Goal: Transaction & Acquisition: Download file/media

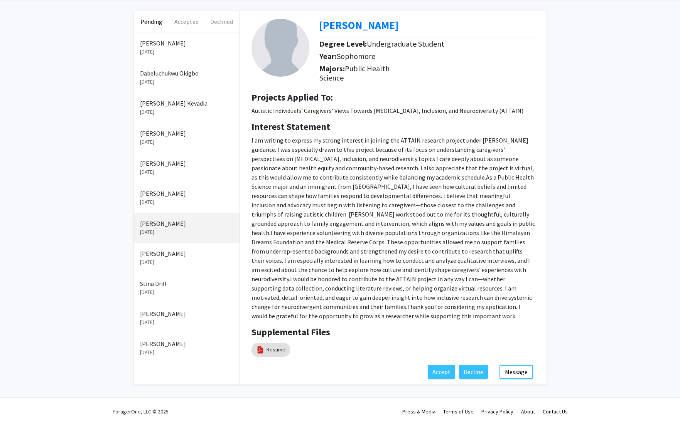
click at [166, 258] on p "[DATE]" at bounding box center [186, 262] width 93 height 8
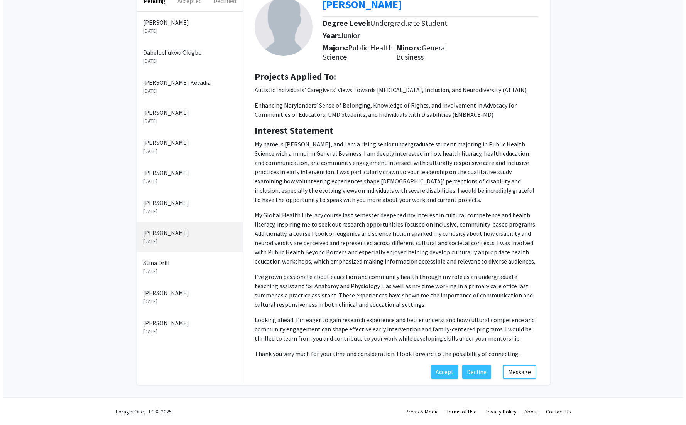
scroll to position [495, 0]
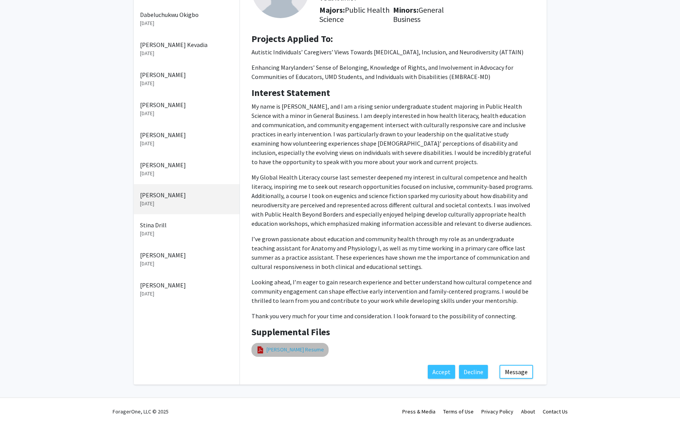
click at [292, 346] on link "[PERSON_NAME] Resume" at bounding box center [295, 350] width 57 height 8
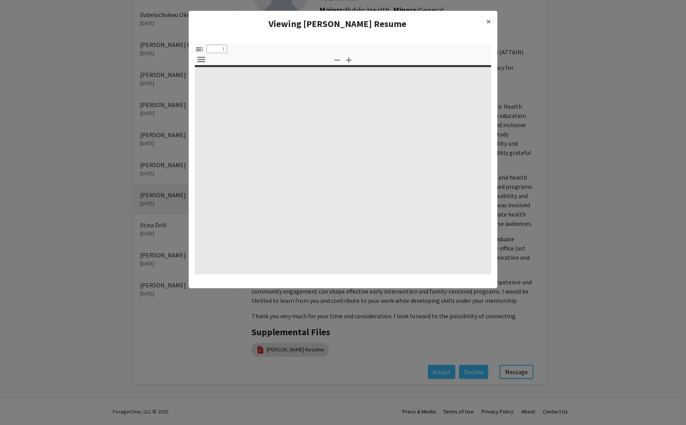
select select "custom"
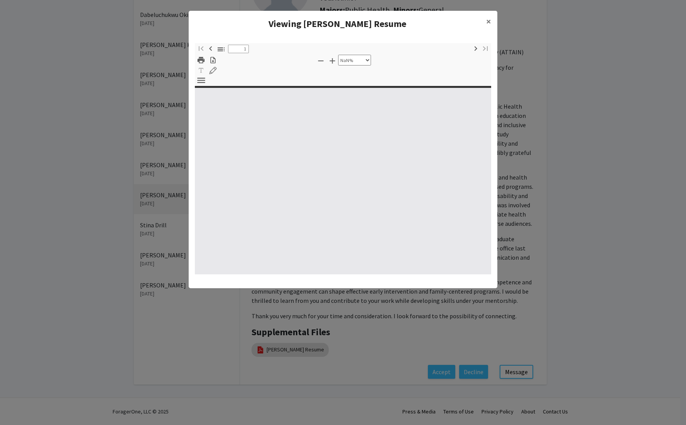
type input "0"
select select "custom"
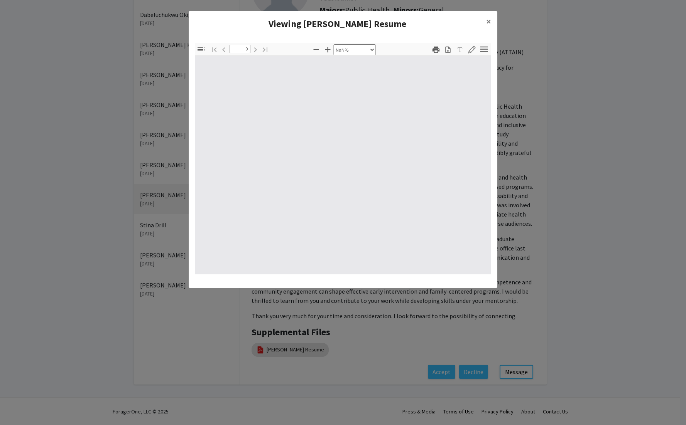
type input "1"
select select "auto"
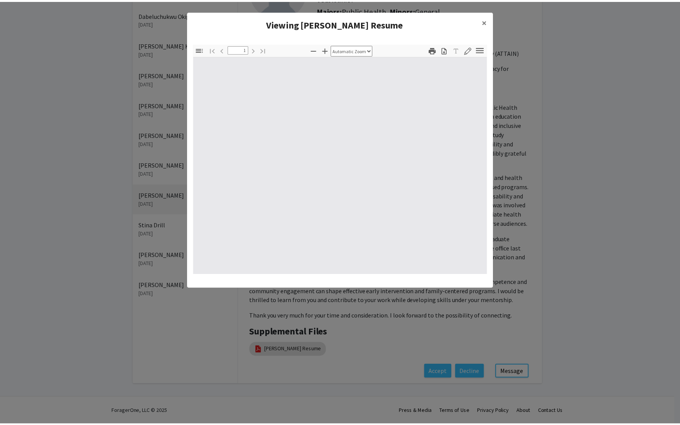
scroll to position [0, 0]
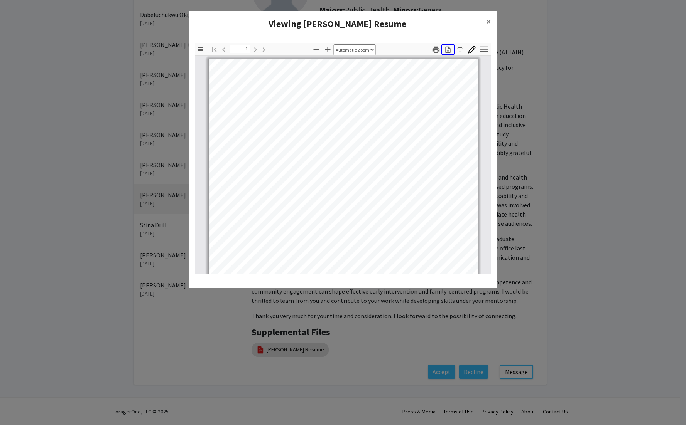
click at [446, 53] on icon "button" at bounding box center [447, 49] width 5 height 7
click at [572, 74] on modal-container "Viewing [PERSON_NAME] Resume × Thumbnails Document Outline Attachments Layers C…" at bounding box center [343, 212] width 686 height 425
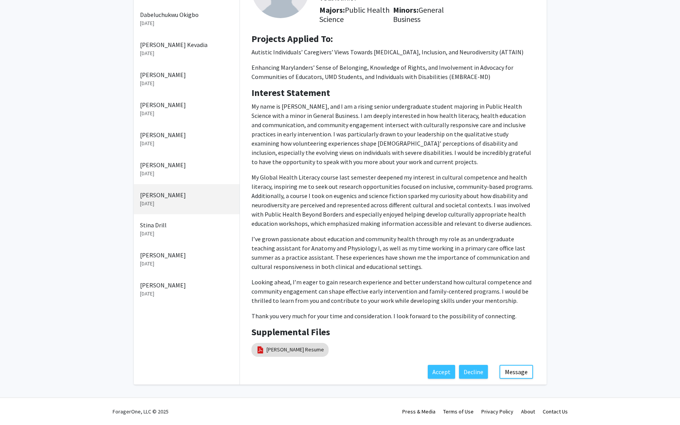
drag, startPoint x: 278, startPoint y: 115, endPoint x: 274, endPoint y: 115, distance: 3.9
click at [279, 235] on p "I’ve grown passionate about education and community health through my role as a…" at bounding box center [394, 253] width 284 height 37
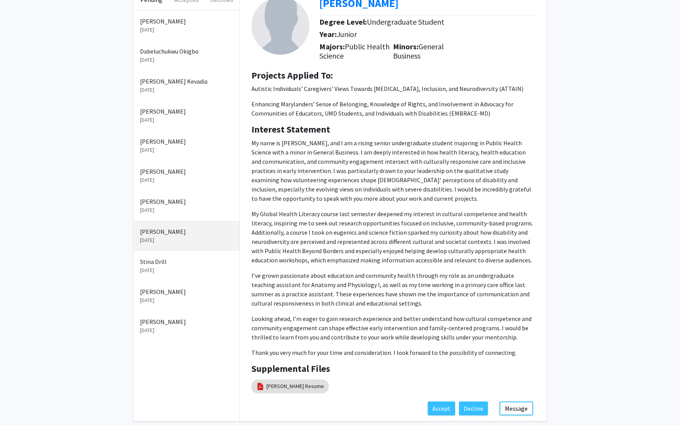
scroll to position [0, 0]
